Goal: Information Seeking & Learning: Learn about a topic

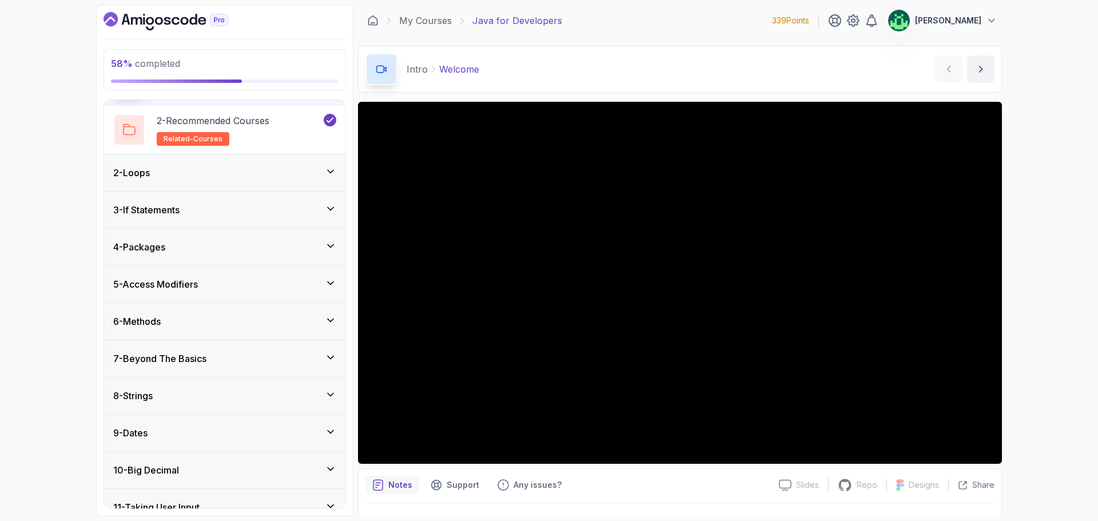
scroll to position [172, 0]
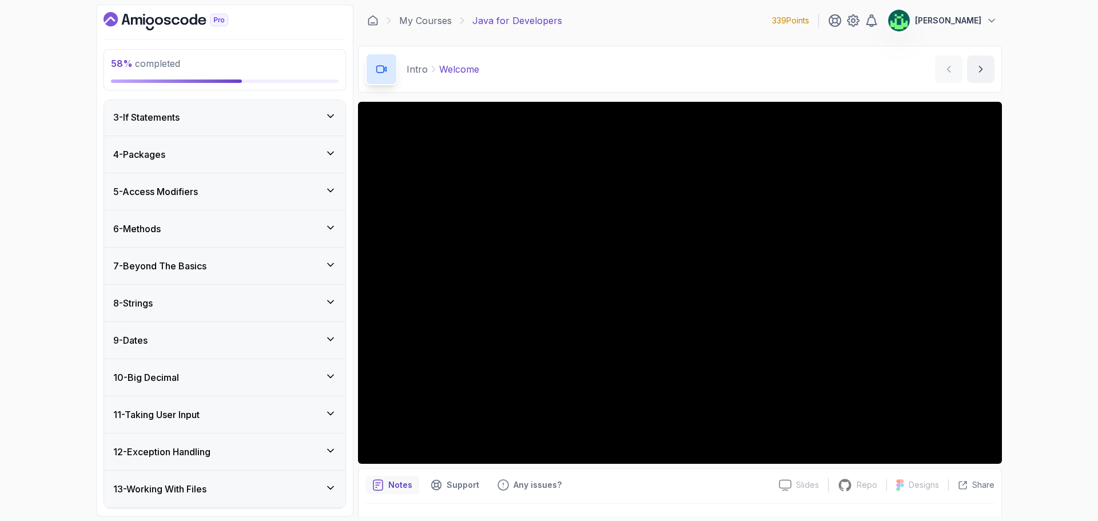
click at [277, 309] on div "8 - Strings" at bounding box center [224, 303] width 241 height 37
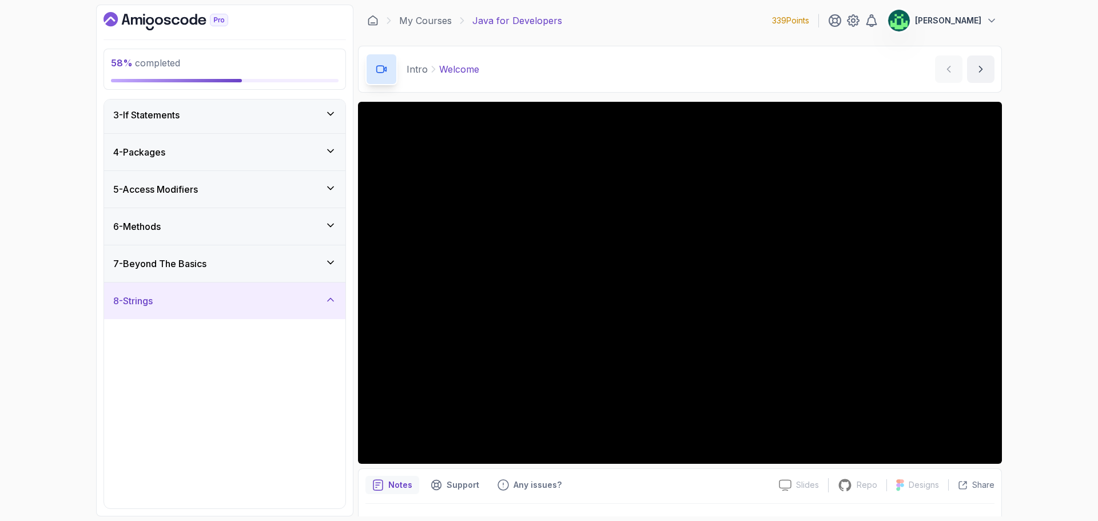
scroll to position [75, 0]
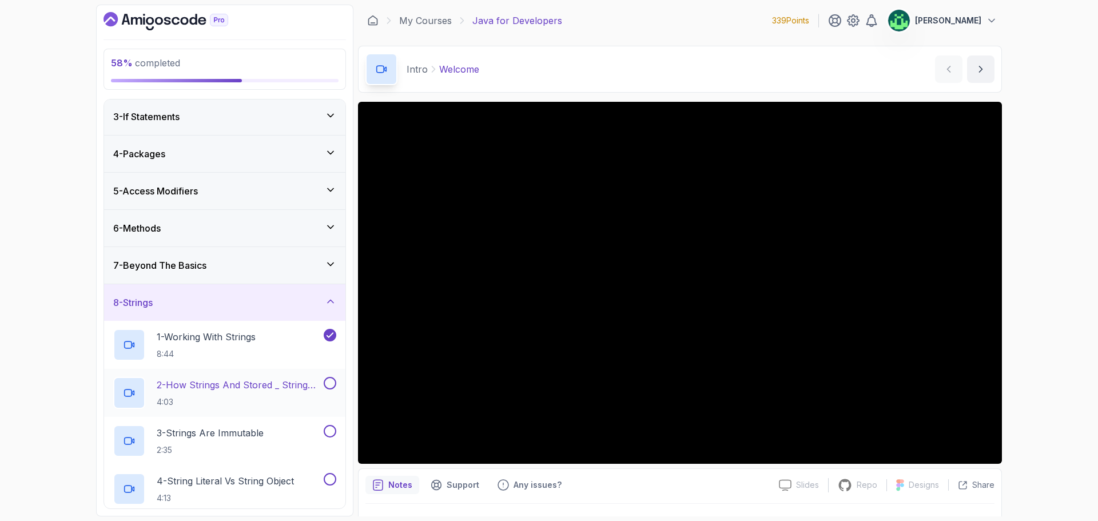
click at [273, 392] on p "2 - How Strings And Stored _ String Pool" at bounding box center [239, 385] width 165 height 14
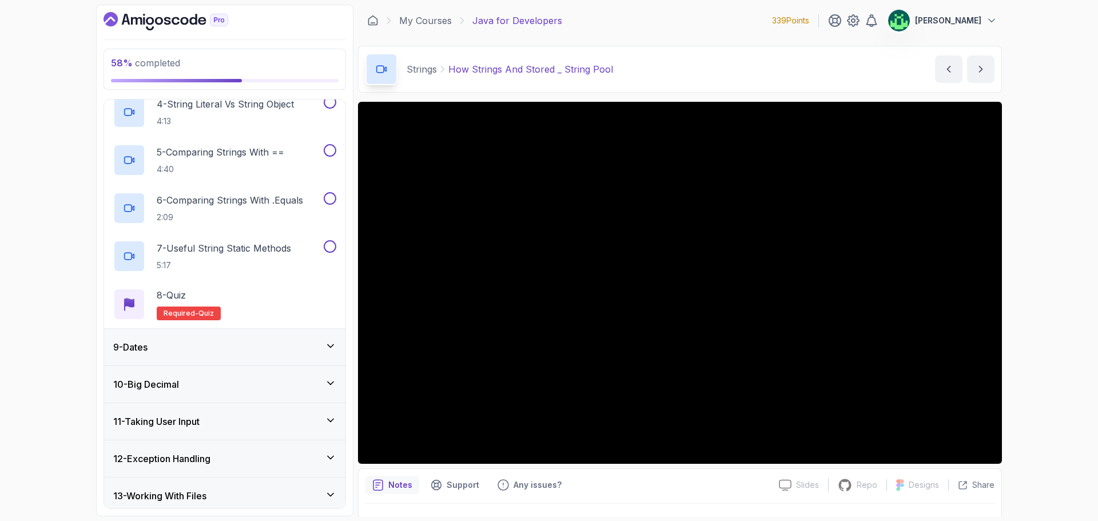
click at [1048, 45] on div "58 % completed 1 - Intro 2 - Loops 3 - If Statements 4 - Packages 5 - Access Mo…" at bounding box center [549, 260] width 1098 height 521
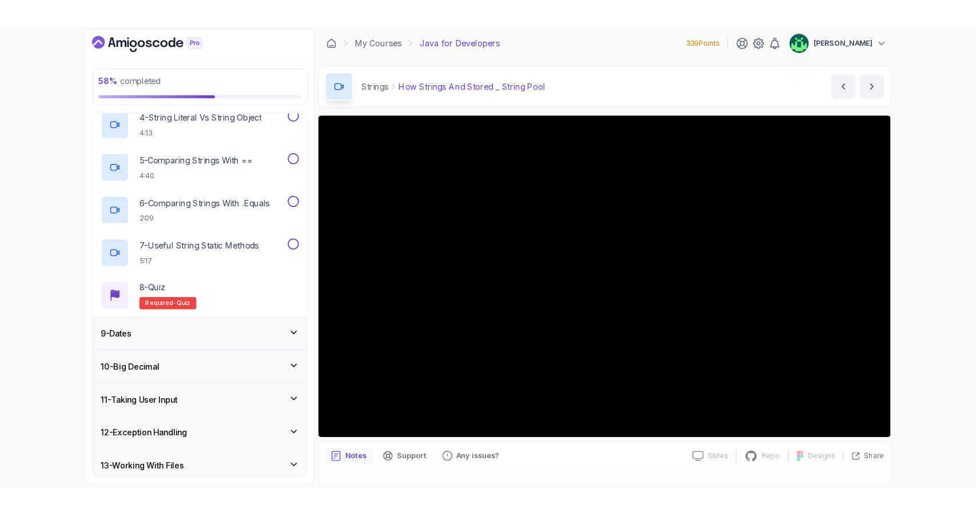
scroll to position [74, 0]
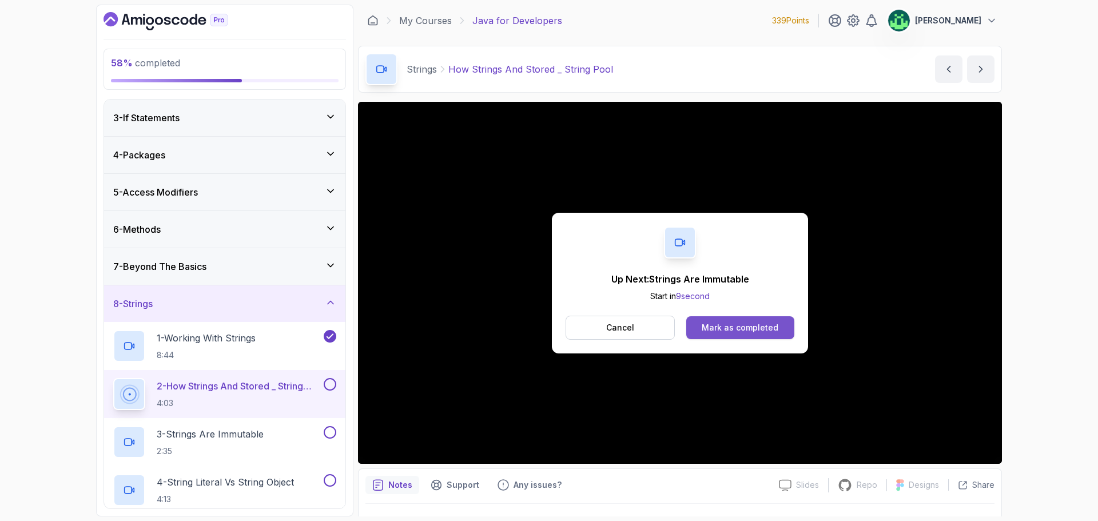
click at [739, 329] on div "Mark as completed" at bounding box center [740, 327] width 77 height 11
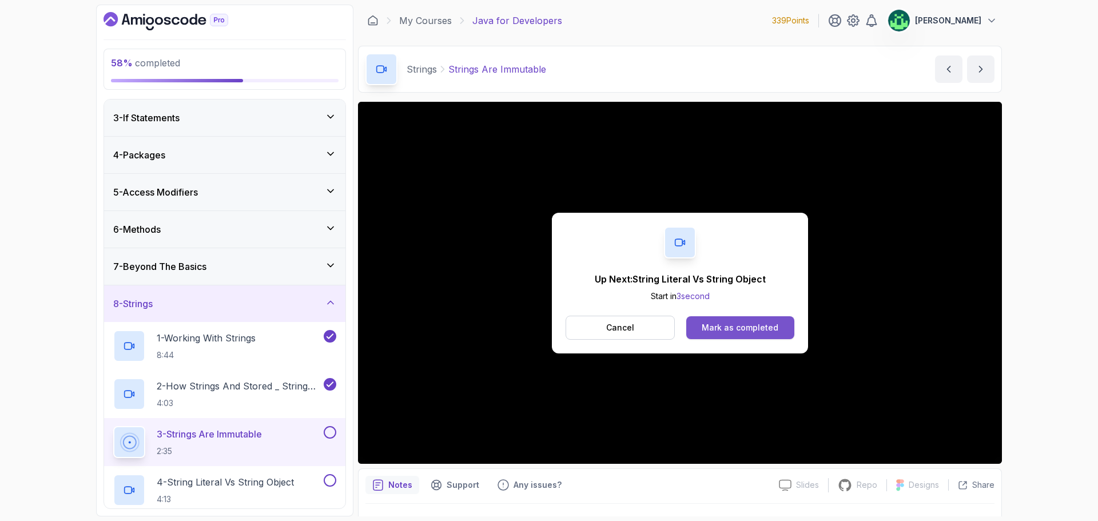
click at [752, 327] on div "Mark as completed" at bounding box center [740, 327] width 77 height 11
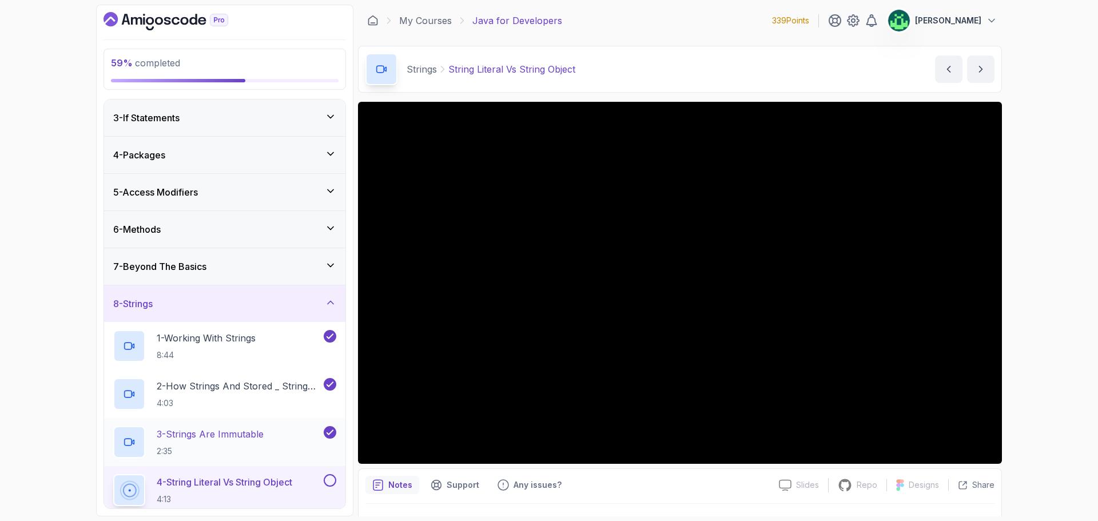
click at [220, 446] on p "2:35" at bounding box center [210, 450] width 107 height 11
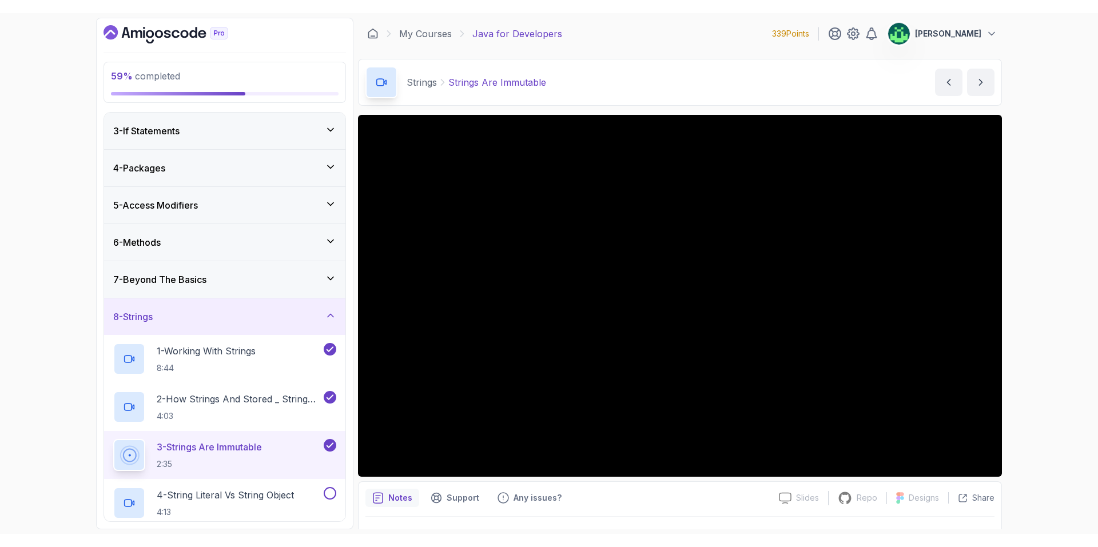
scroll to position [74, 0]
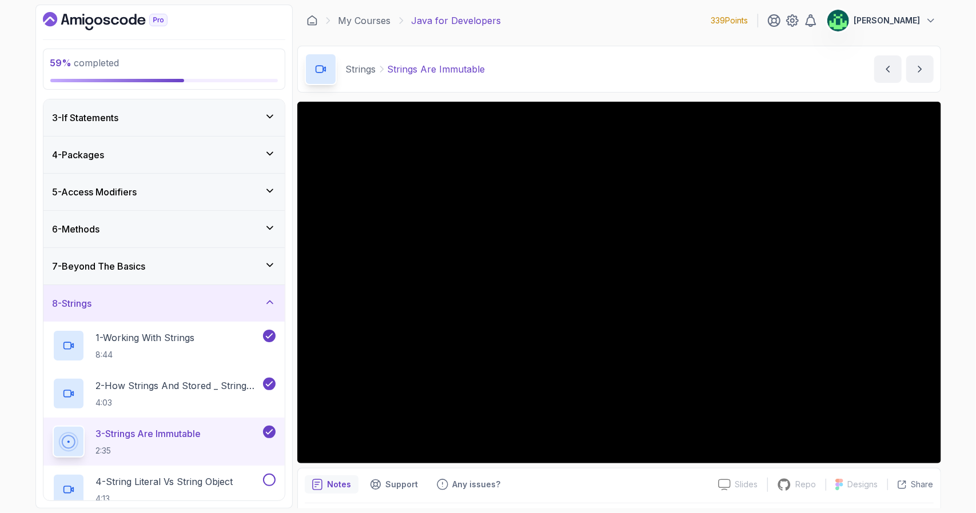
click at [288, 304] on div "59 % completed 1 - Intro 2 - Loops 3 - If Statements 4 - Packages 5 - Access Mo…" at bounding box center [163, 257] width 257 height 504
click at [598, 47] on div "Strings Strings Are Immutable Strings Are Immutable by [PERSON_NAME]" at bounding box center [619, 69] width 644 height 47
click at [967, 200] on div "59 % completed 1 - Intro 2 - Loops 3 - If Statements 4 - Packages 5 - Access Mo…" at bounding box center [488, 256] width 976 height 513
click at [290, 205] on div "59 % completed 1 - Intro 2 - Loops 3 - If Statements 4 - Packages 5 - Access Mo…" at bounding box center [163, 257] width 257 height 504
